Goal: Check status: Check status

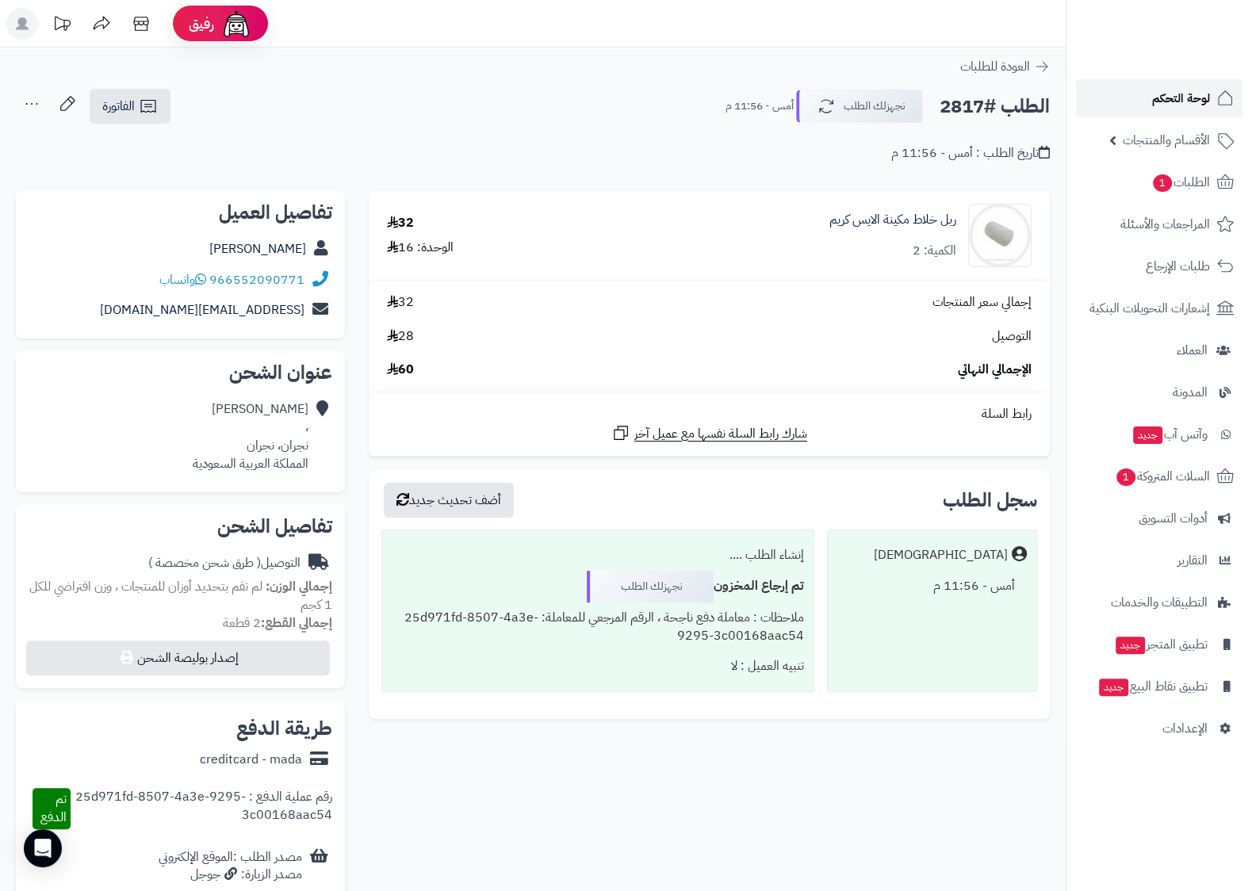
click at [1189, 99] on span "لوحة التحكم" at bounding box center [1181, 98] width 58 height 22
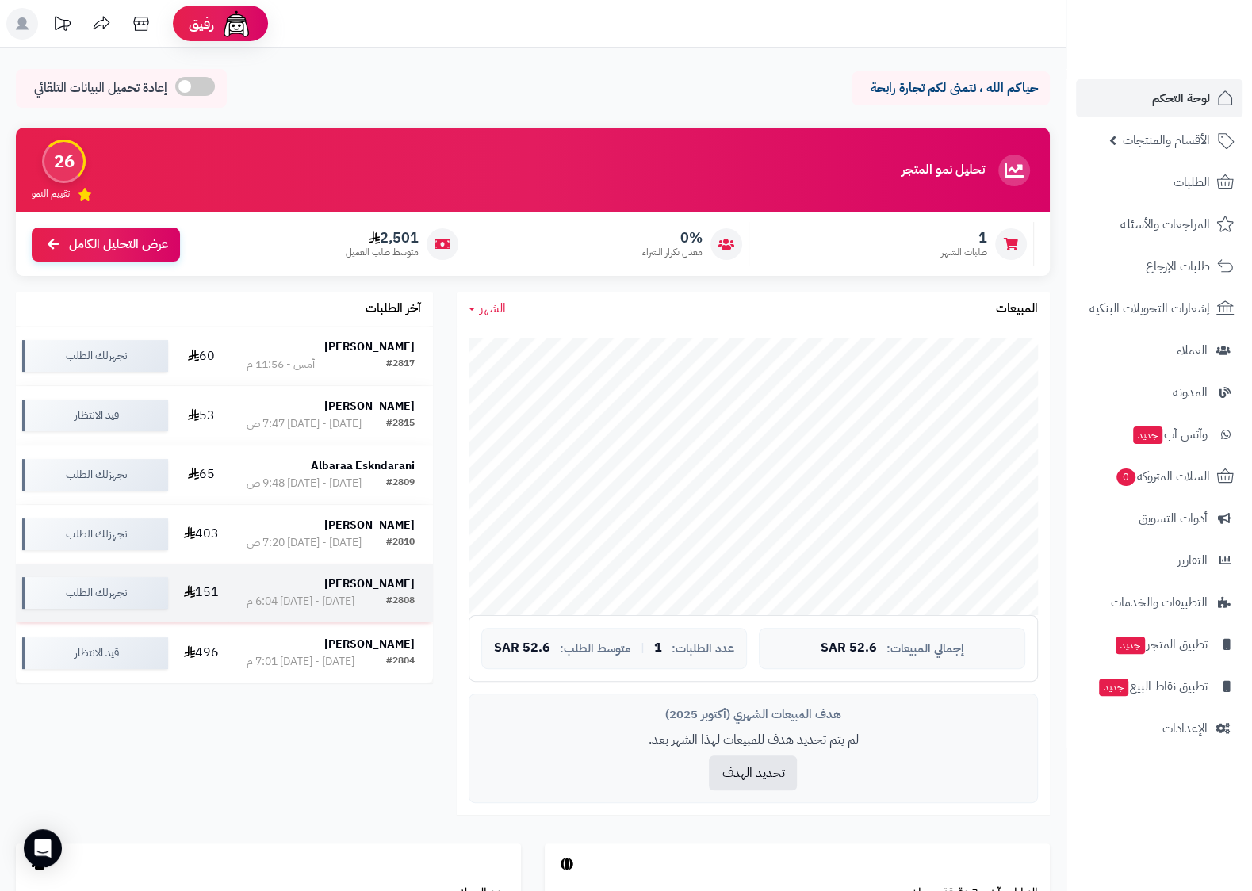
click at [392, 574] on td "[PERSON_NAME] #2808 [DATE] - [DATE] 6:04 م" at bounding box center [330, 593] width 204 height 59
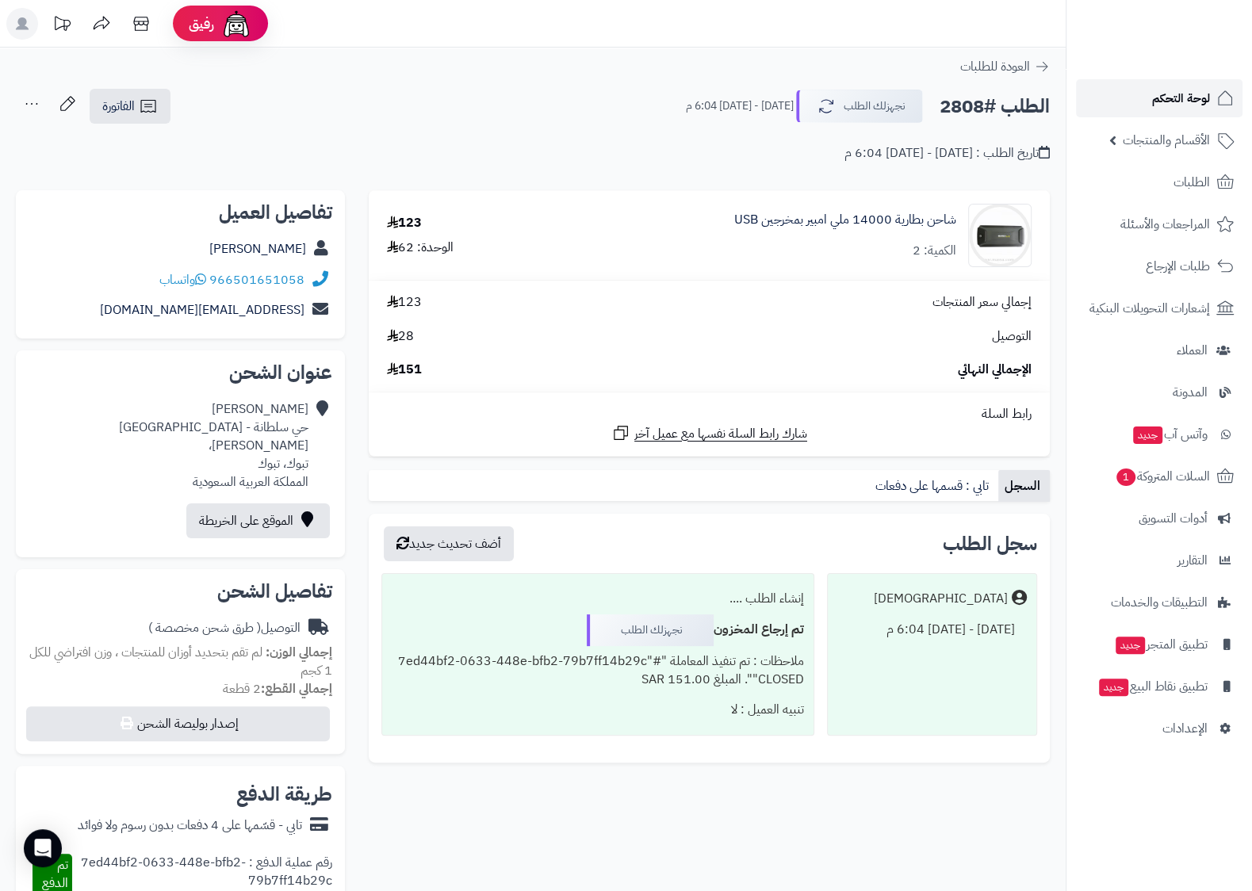
click at [1196, 98] on span "لوحة التحكم" at bounding box center [1181, 98] width 58 height 22
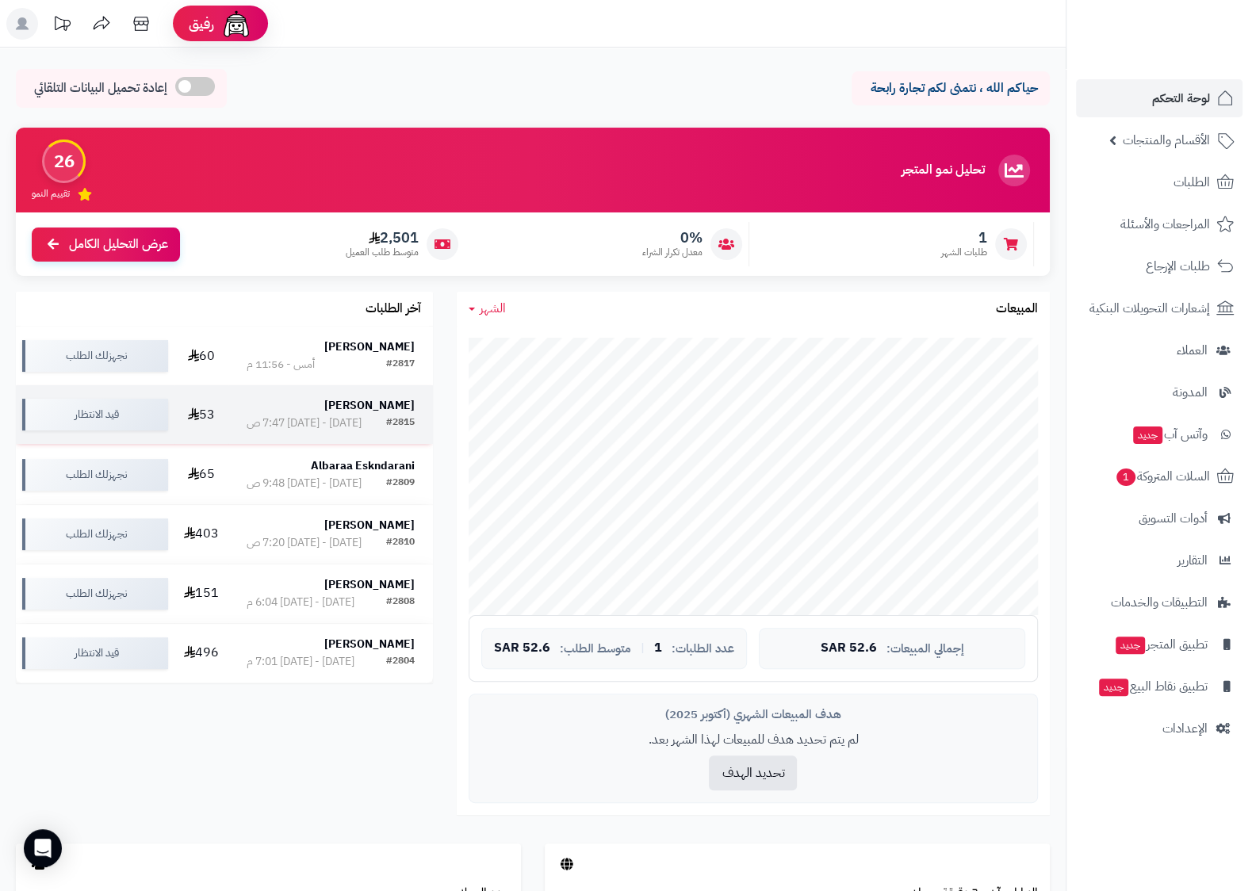
click at [380, 403] on strong "[PERSON_NAME]" at bounding box center [369, 405] width 90 height 17
